Goal: Information Seeking & Learning: Find specific fact

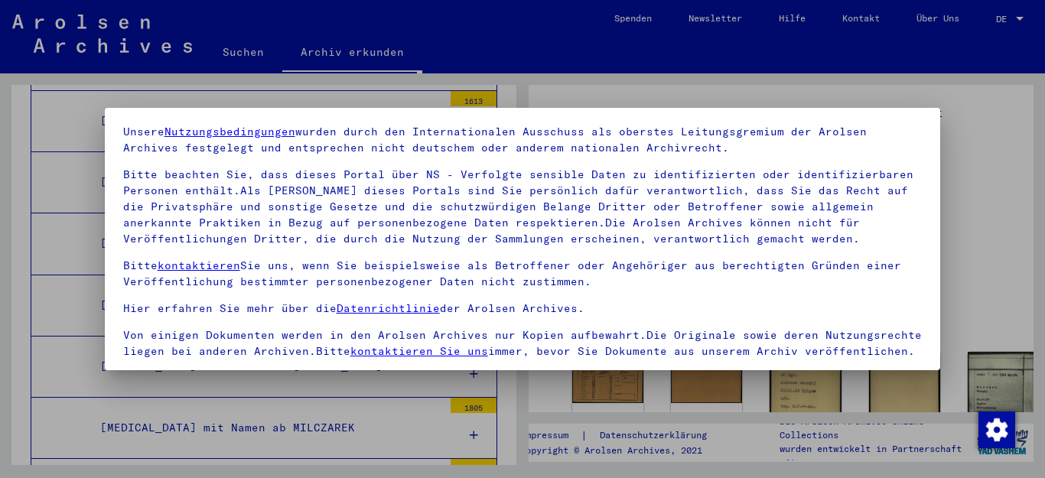
scroll to position [124, 0]
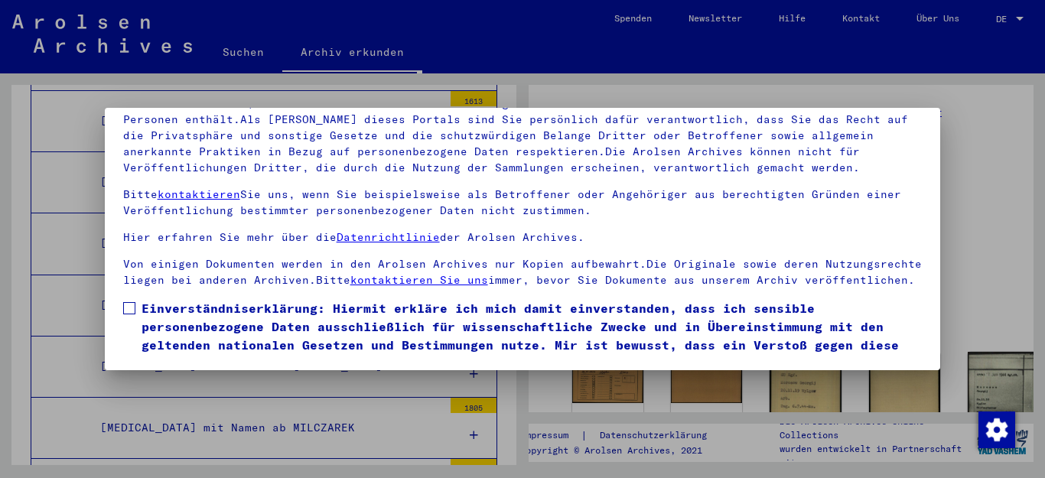
click at [125, 314] on span at bounding box center [129, 308] width 12 height 12
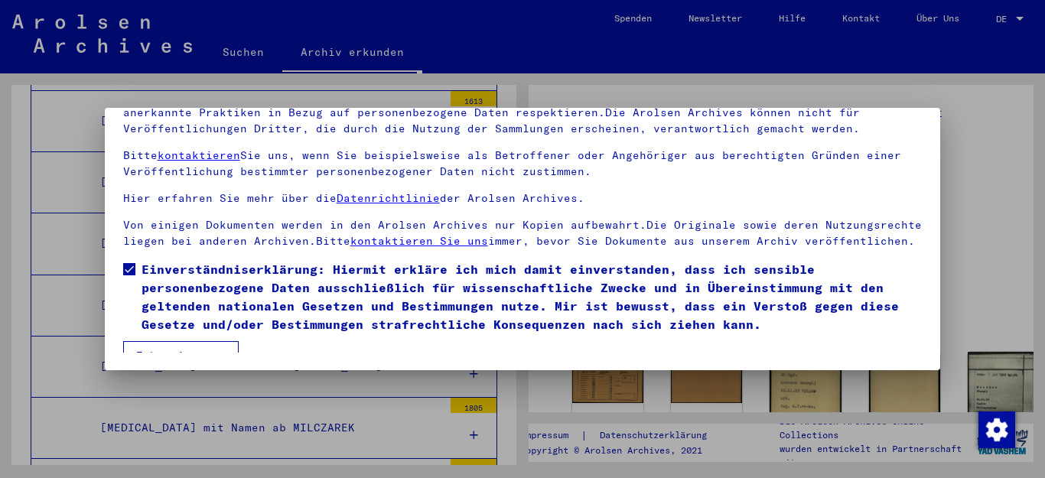
scroll to position [73, 0]
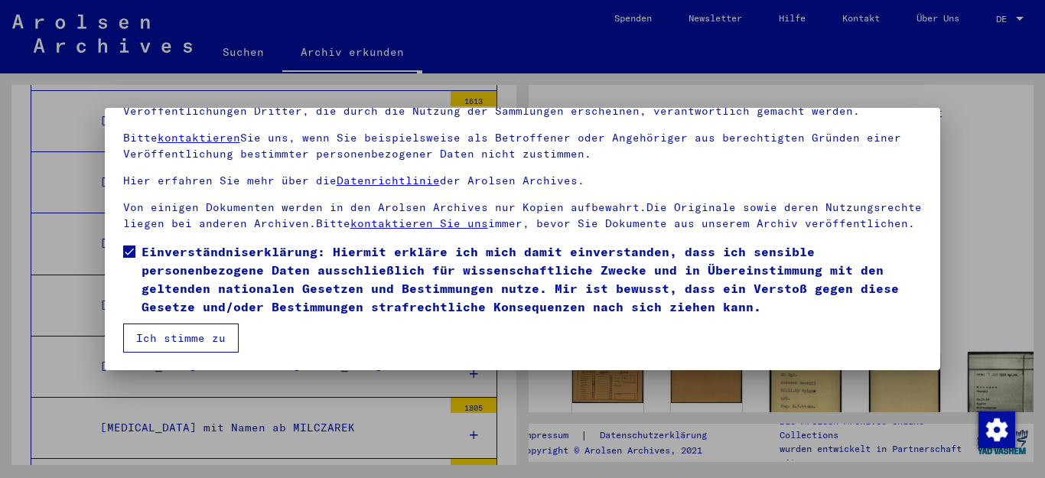
click at [184, 336] on button "Ich stimme zu" at bounding box center [180, 338] width 115 height 29
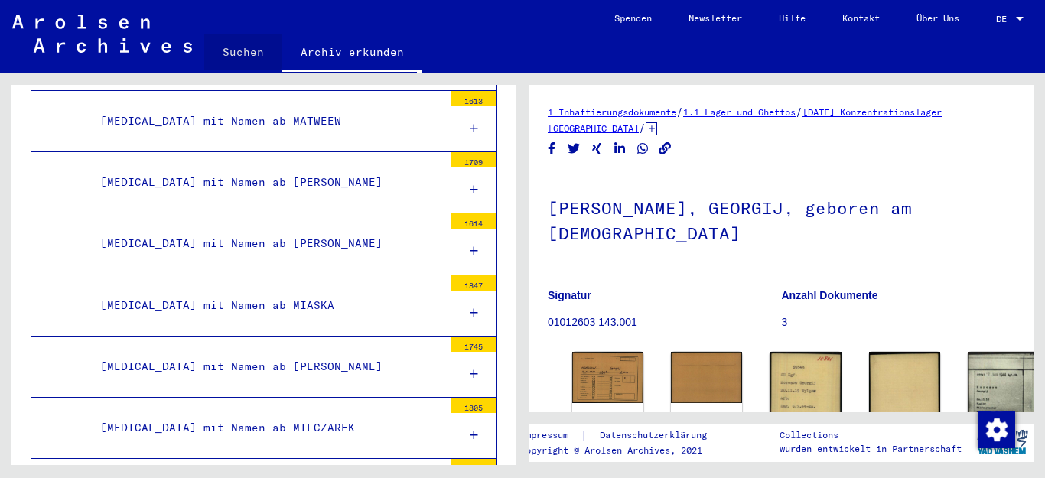
click at [238, 51] on link "Suchen" at bounding box center [243, 52] width 78 height 37
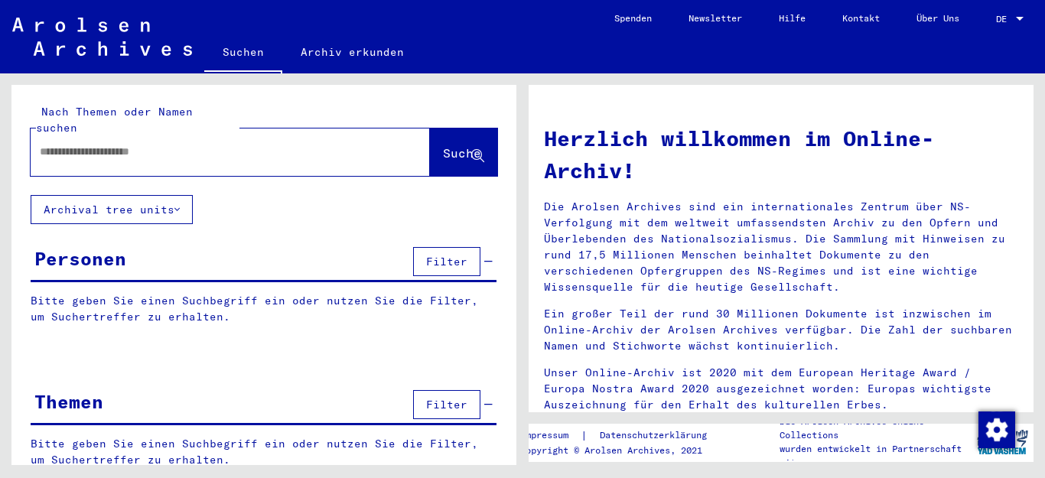
click at [210, 144] on input "text" at bounding box center [212, 152] width 344 height 16
type input "**********"
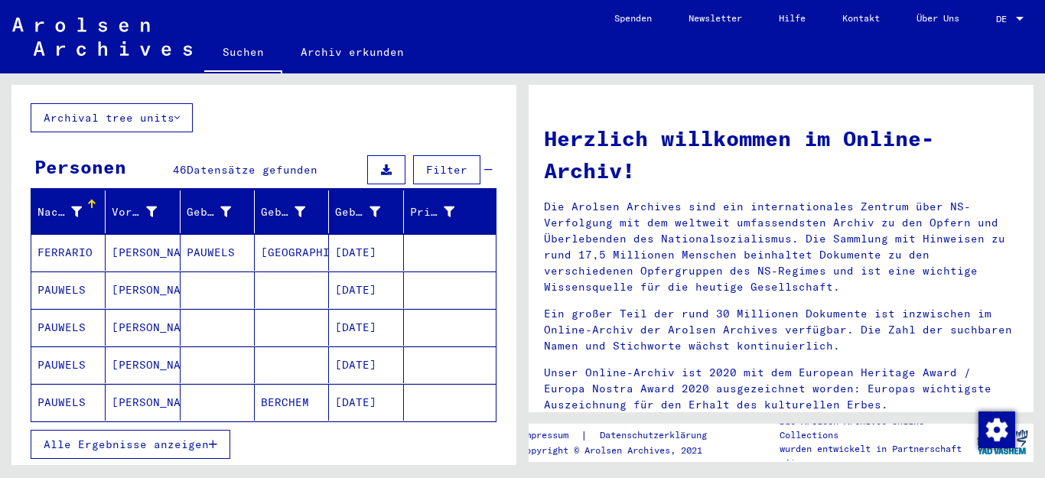
scroll to position [99, 0]
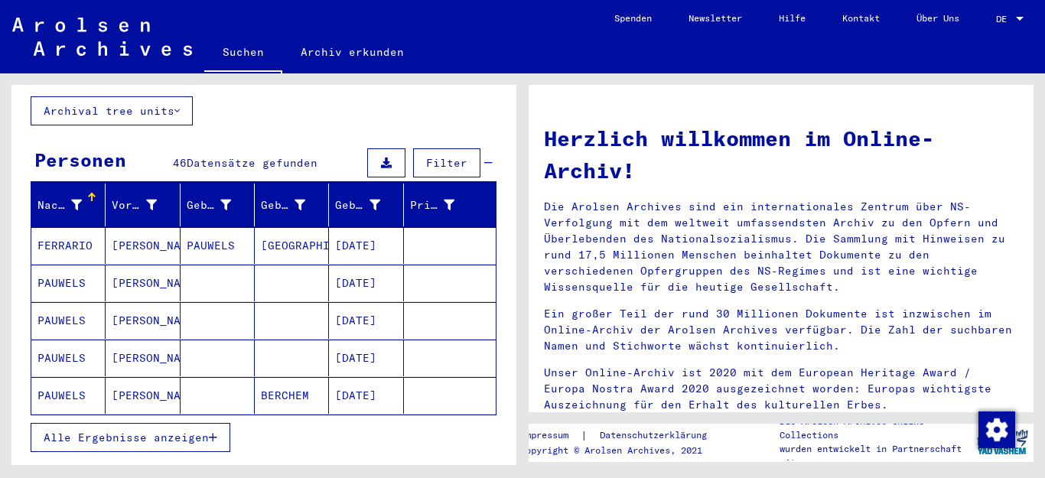
click at [189, 431] on span "Alle Ergebnisse anzeigen" at bounding box center [126, 438] width 165 height 14
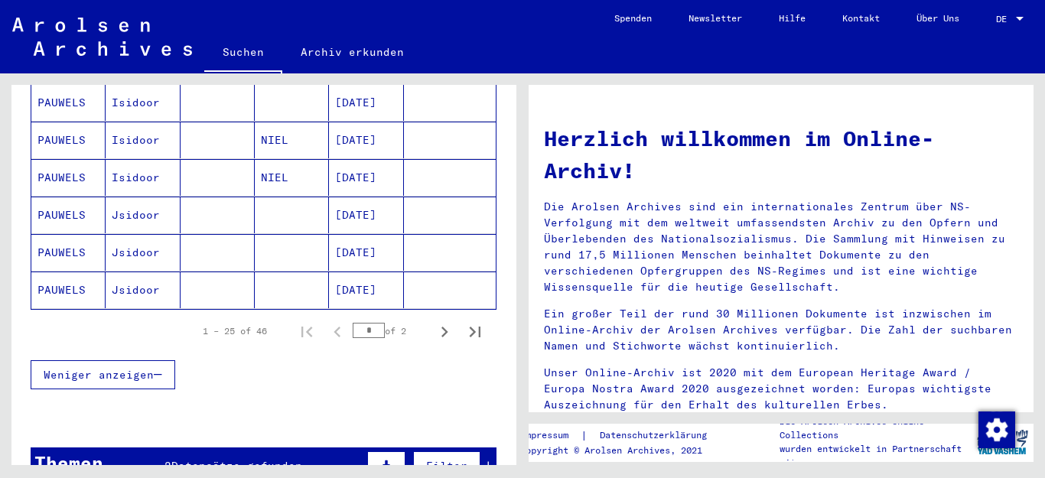
scroll to position [957, 0]
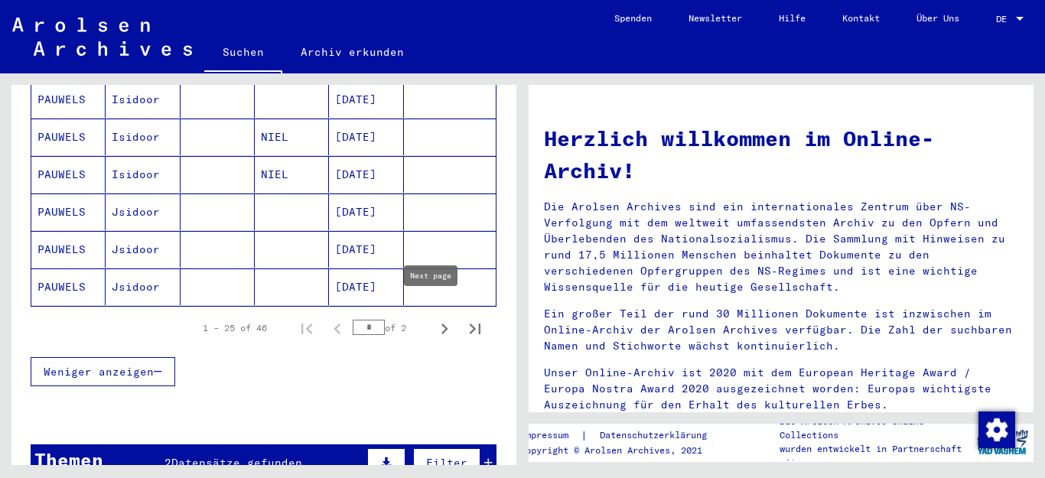
click at [434, 318] on icon "Next page" at bounding box center [444, 328] width 21 height 21
type input "*"
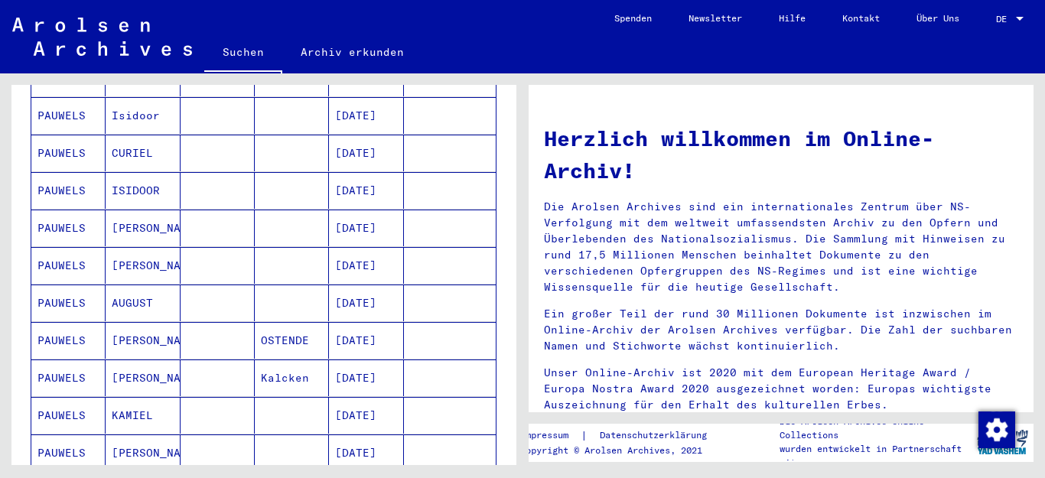
scroll to position [324, 0]
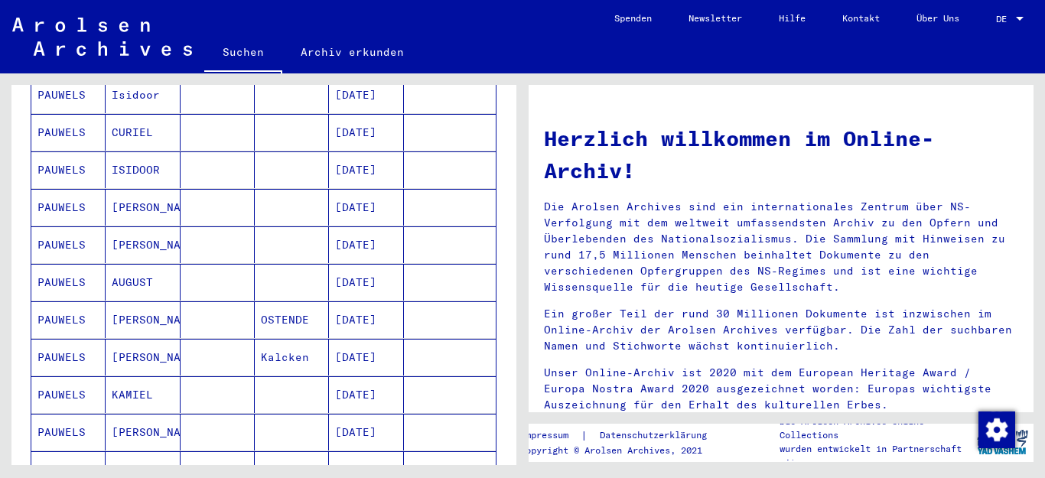
click at [132, 264] on mat-cell "AUGUST" at bounding box center [143, 282] width 74 height 37
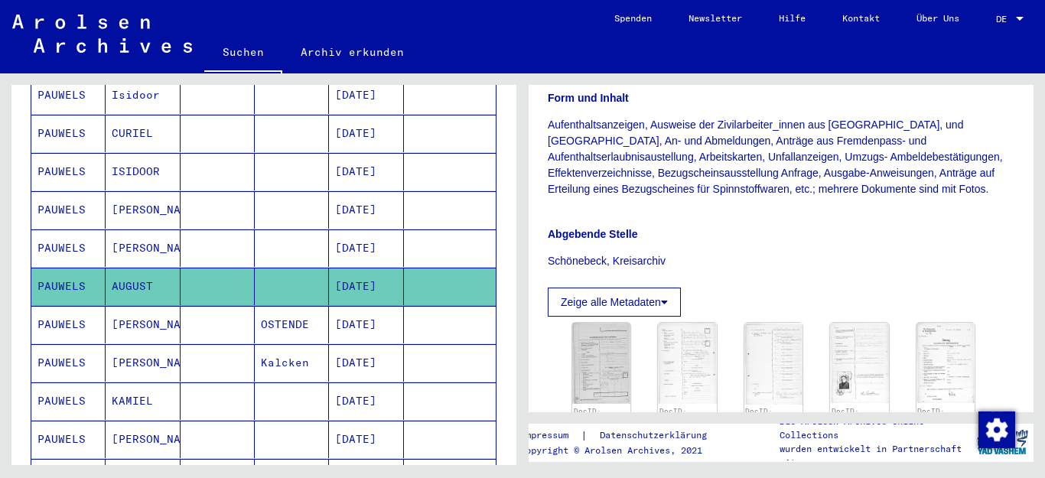
scroll to position [459, 0]
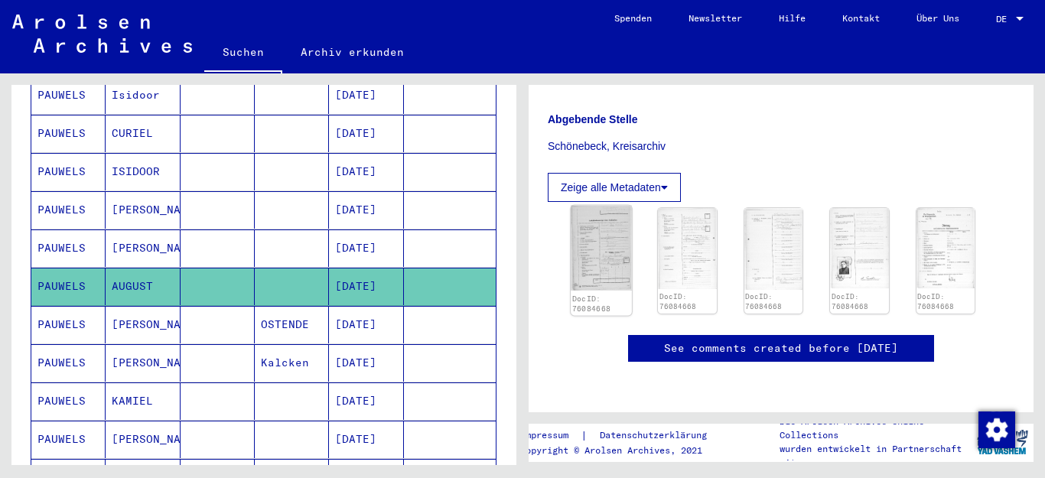
click at [608, 219] on img at bounding box center [601, 248] width 61 height 85
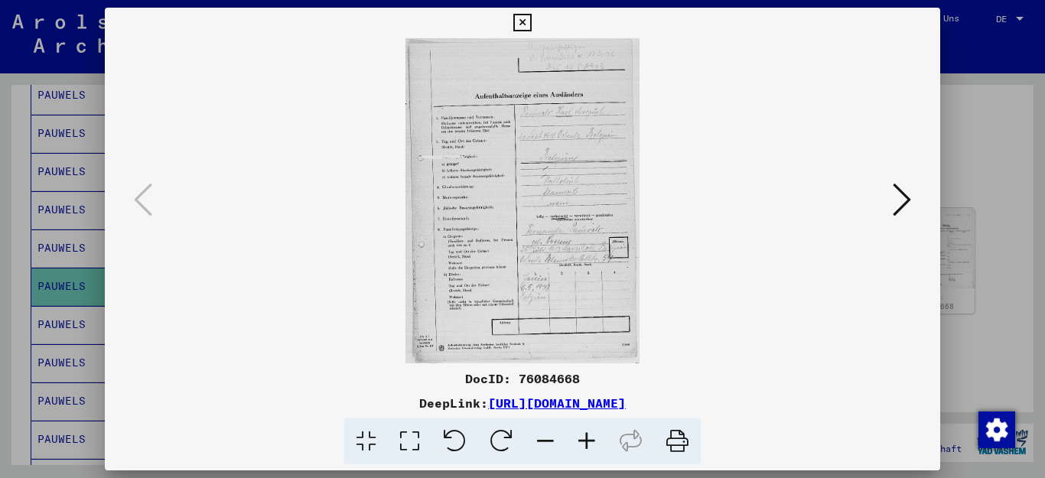
click at [580, 435] on icon at bounding box center [586, 441] width 41 height 47
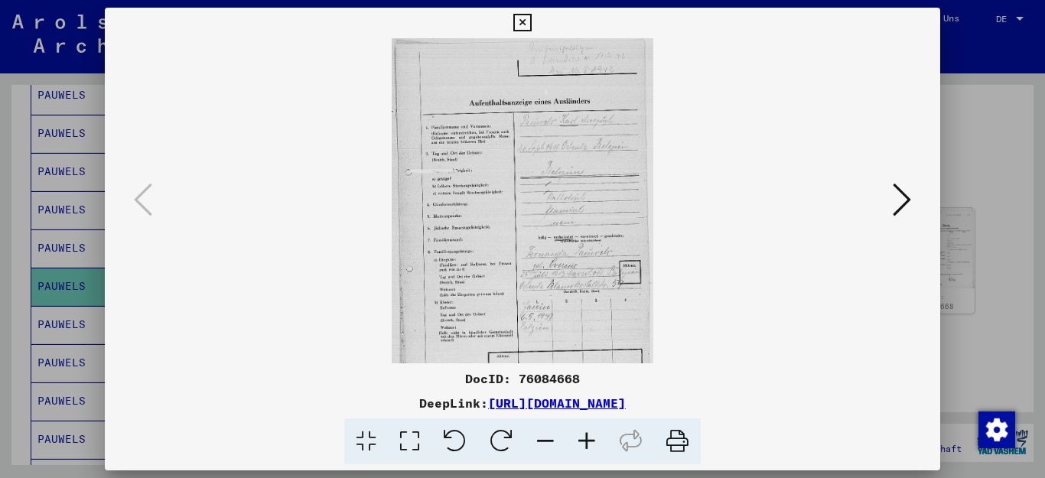
click at [580, 435] on icon at bounding box center [586, 441] width 41 height 47
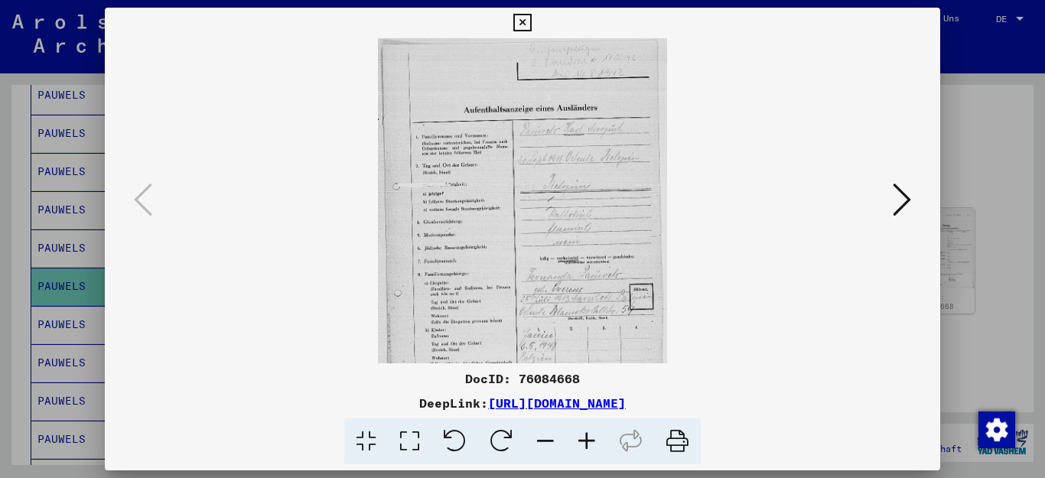
click at [580, 435] on icon at bounding box center [586, 441] width 41 height 47
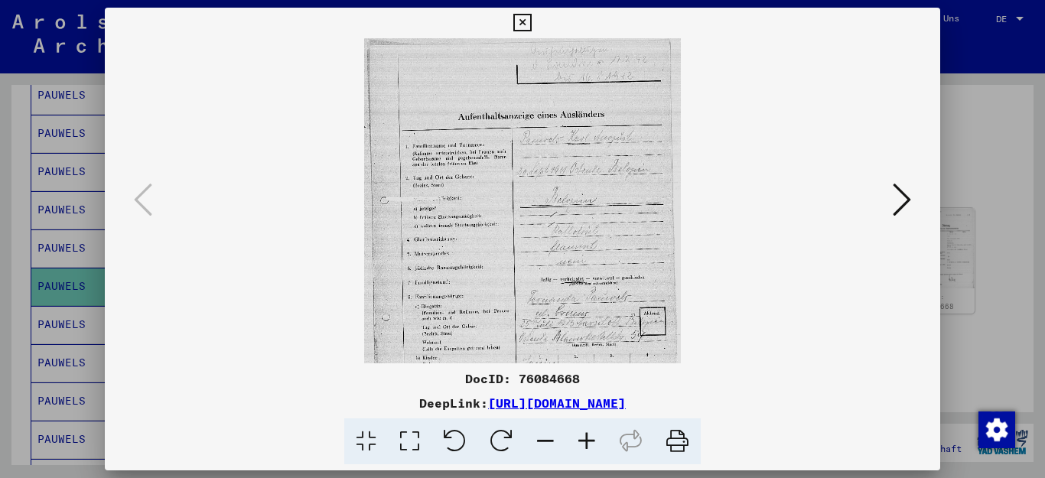
click at [580, 434] on icon at bounding box center [586, 441] width 41 height 47
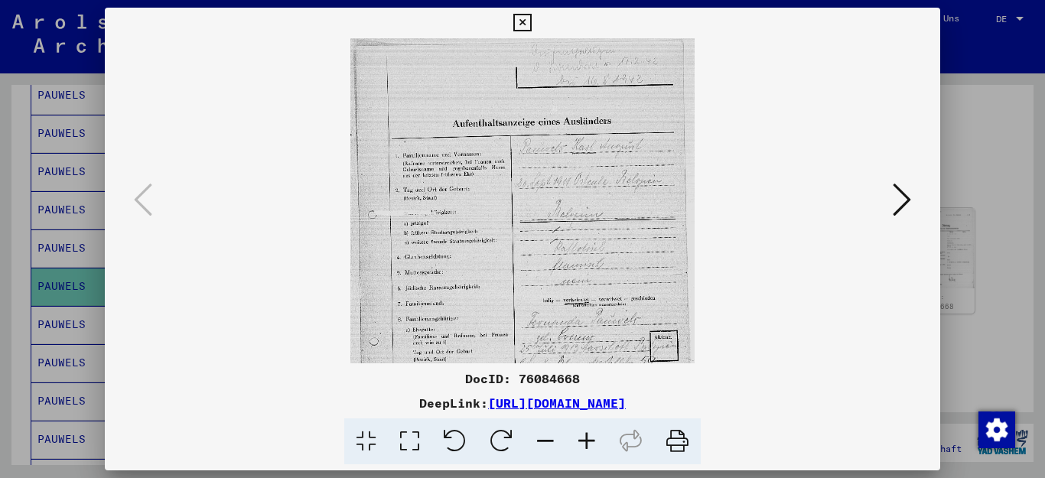
click at [580, 434] on icon at bounding box center [586, 441] width 41 height 47
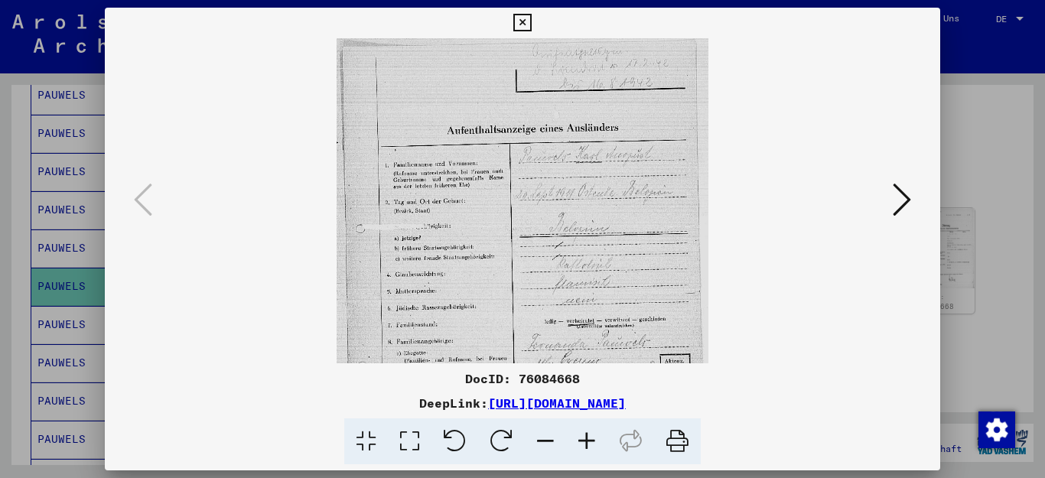
click at [580, 434] on icon at bounding box center [586, 441] width 41 height 47
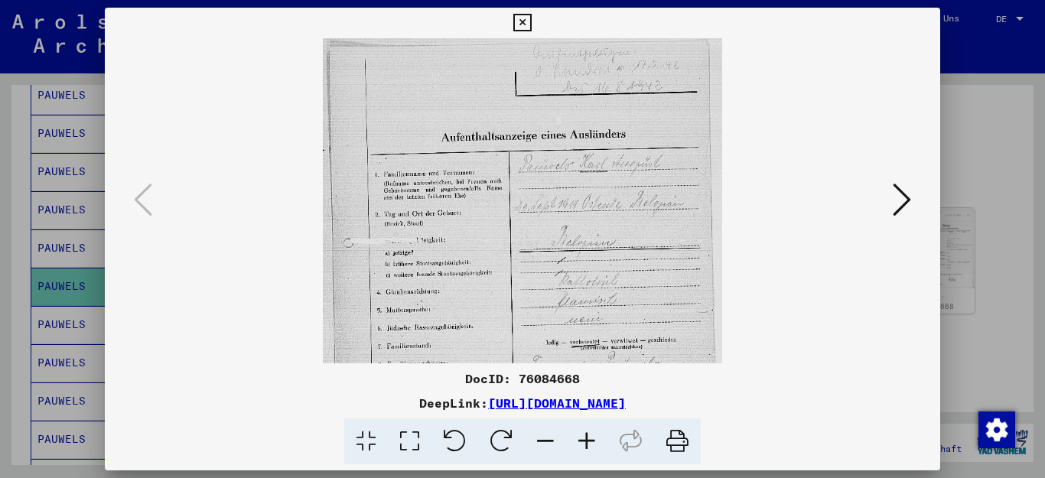
click at [580, 434] on icon at bounding box center [586, 441] width 41 height 47
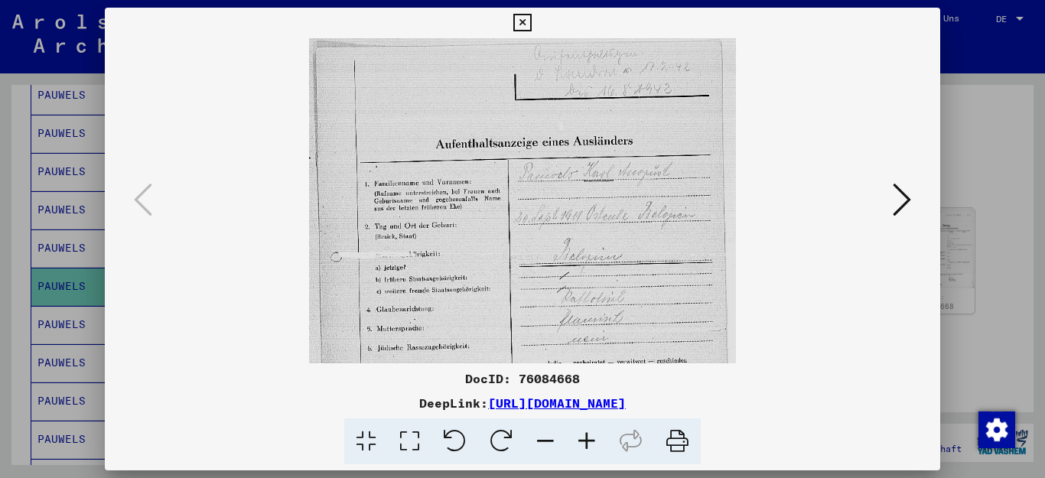
click at [580, 434] on icon at bounding box center [586, 441] width 41 height 47
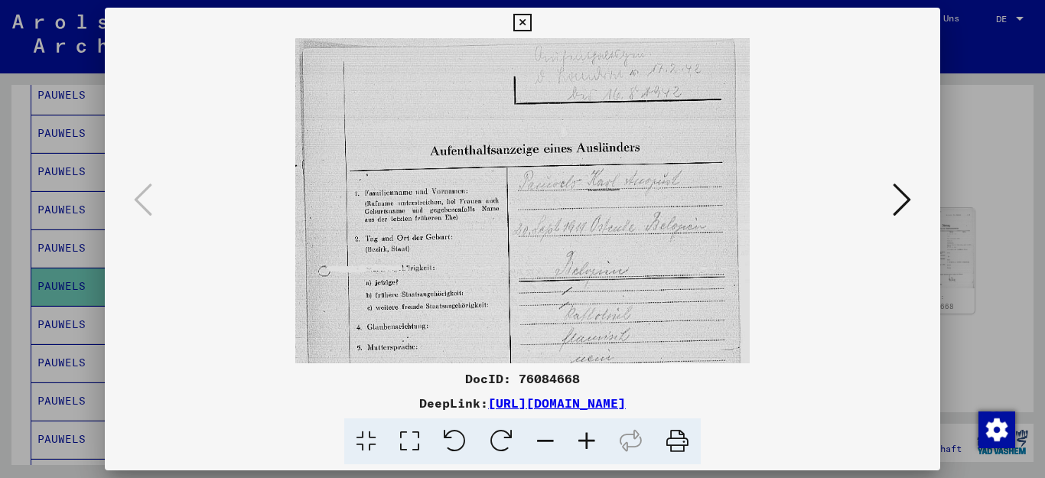
click at [580, 434] on icon at bounding box center [586, 441] width 41 height 47
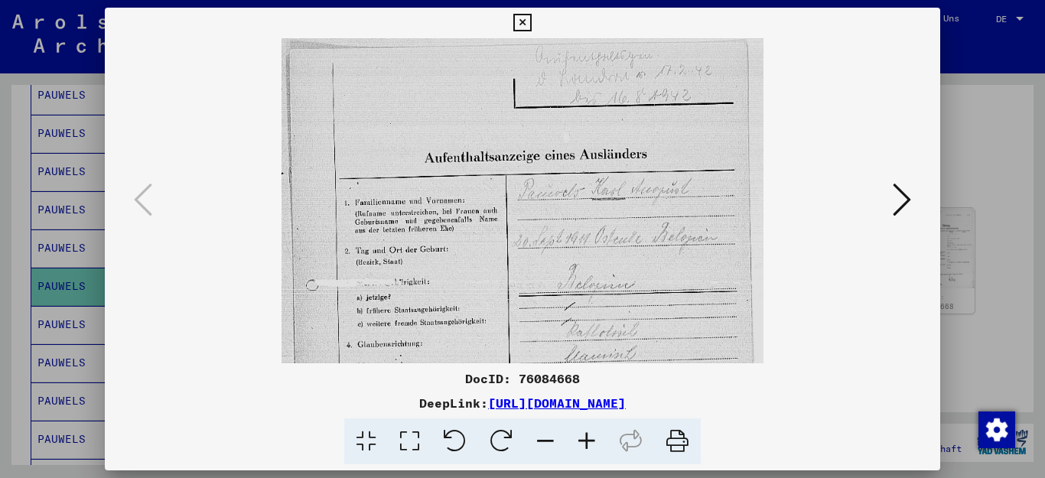
click at [580, 434] on icon at bounding box center [586, 441] width 41 height 47
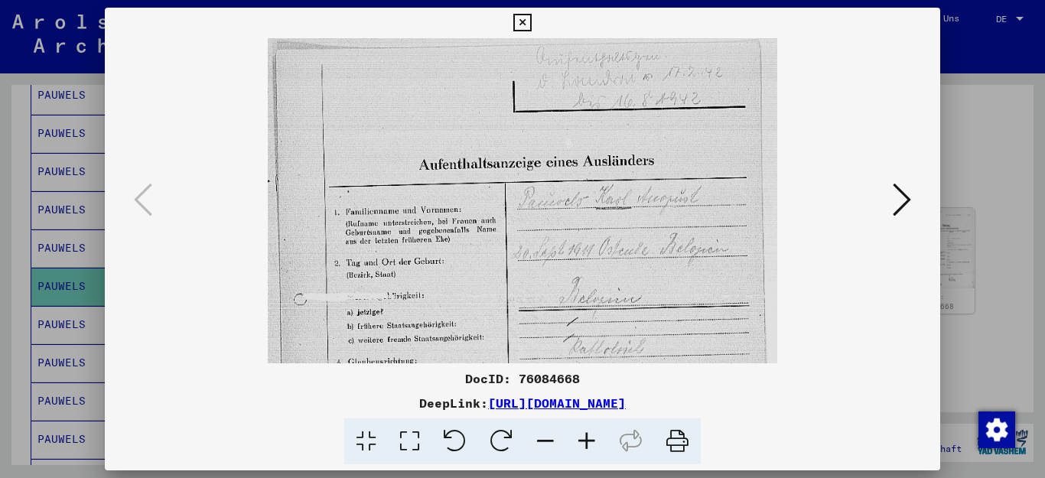
click at [580, 434] on icon at bounding box center [586, 441] width 41 height 47
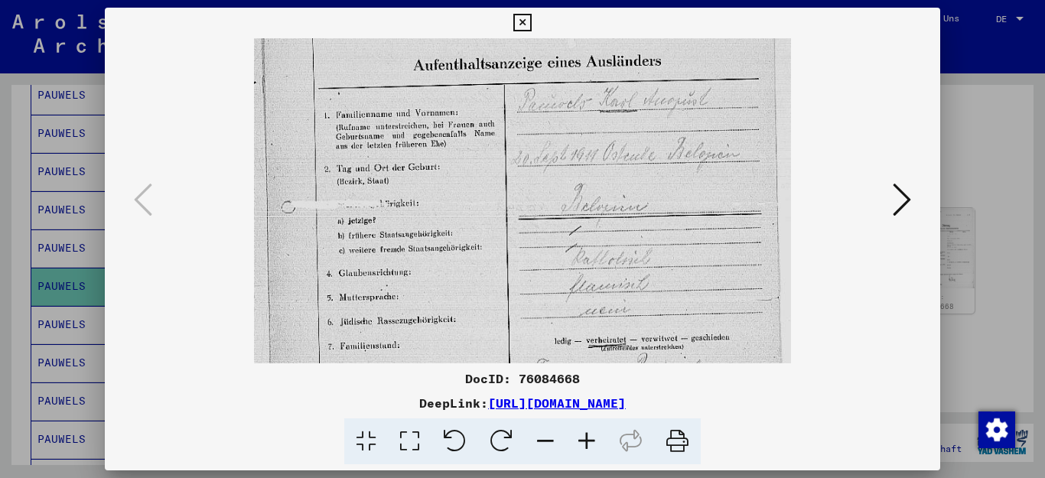
scroll to position [109, 0]
drag, startPoint x: 613, startPoint y: 259, endPoint x: 554, endPoint y: 151, distance: 123.9
click at [554, 151] on img at bounding box center [523, 303] width 538 height 746
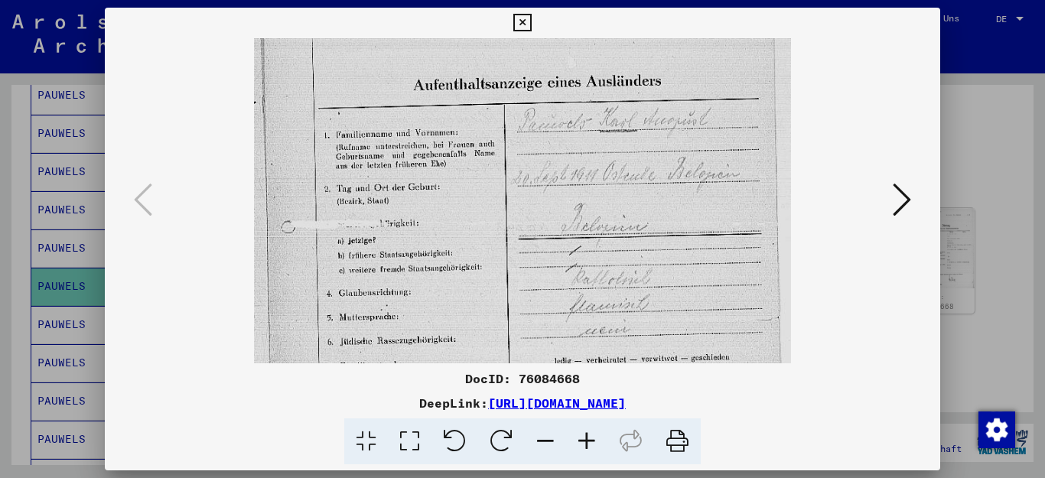
scroll to position [86, 0]
drag, startPoint x: 546, startPoint y: 266, endPoint x: 538, endPoint y: 289, distance: 24.2
click at [538, 289] on img at bounding box center [523, 326] width 538 height 746
click at [531, 21] on icon at bounding box center [522, 23] width 18 height 18
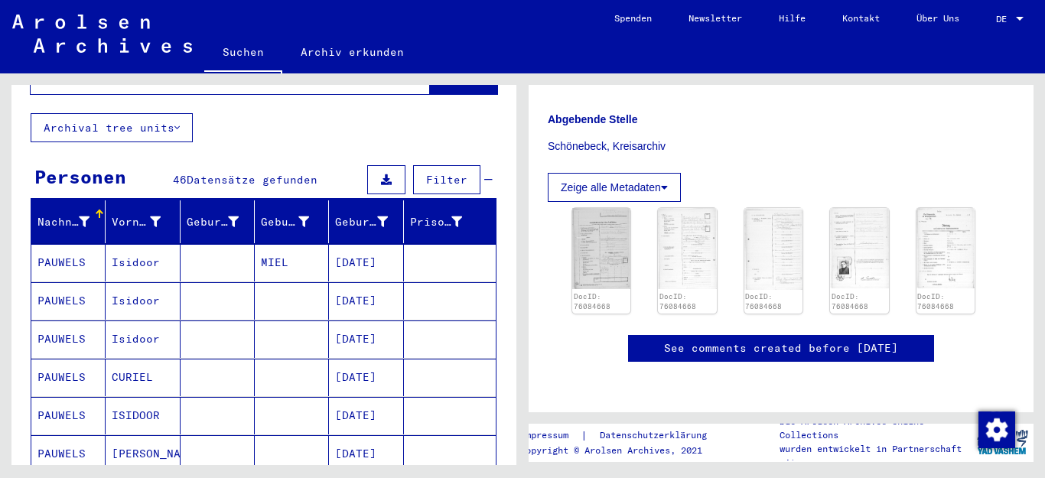
scroll to position [0, 0]
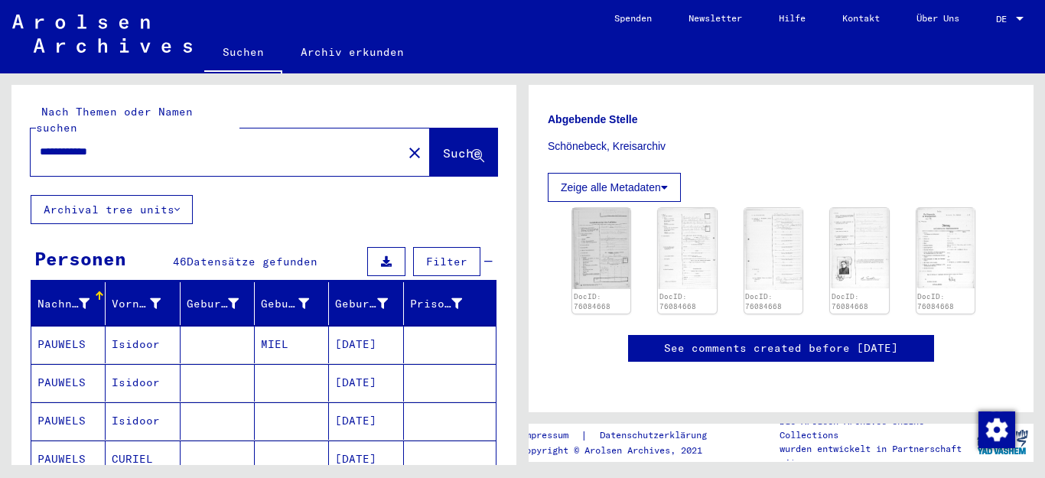
click at [93, 144] on input "**********" at bounding box center [216, 152] width 353 height 16
click at [281, 144] on input "**********" at bounding box center [216, 152] width 353 height 16
type input "**********"
click at [443, 145] on span "Suche" at bounding box center [462, 152] width 38 height 15
